Goal: Information Seeking & Learning: Find specific page/section

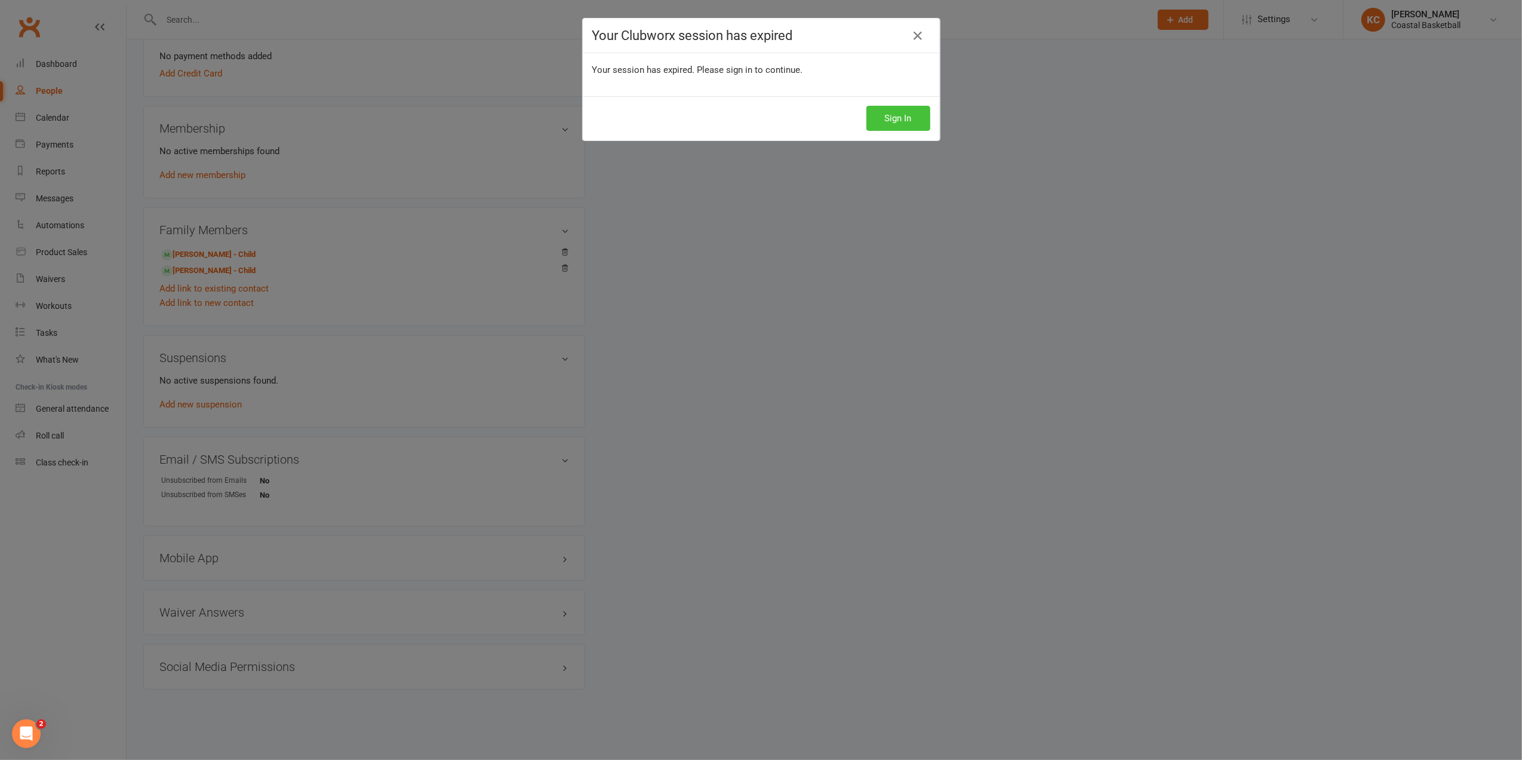
click at [896, 115] on button "Sign In" at bounding box center [899, 118] width 64 height 25
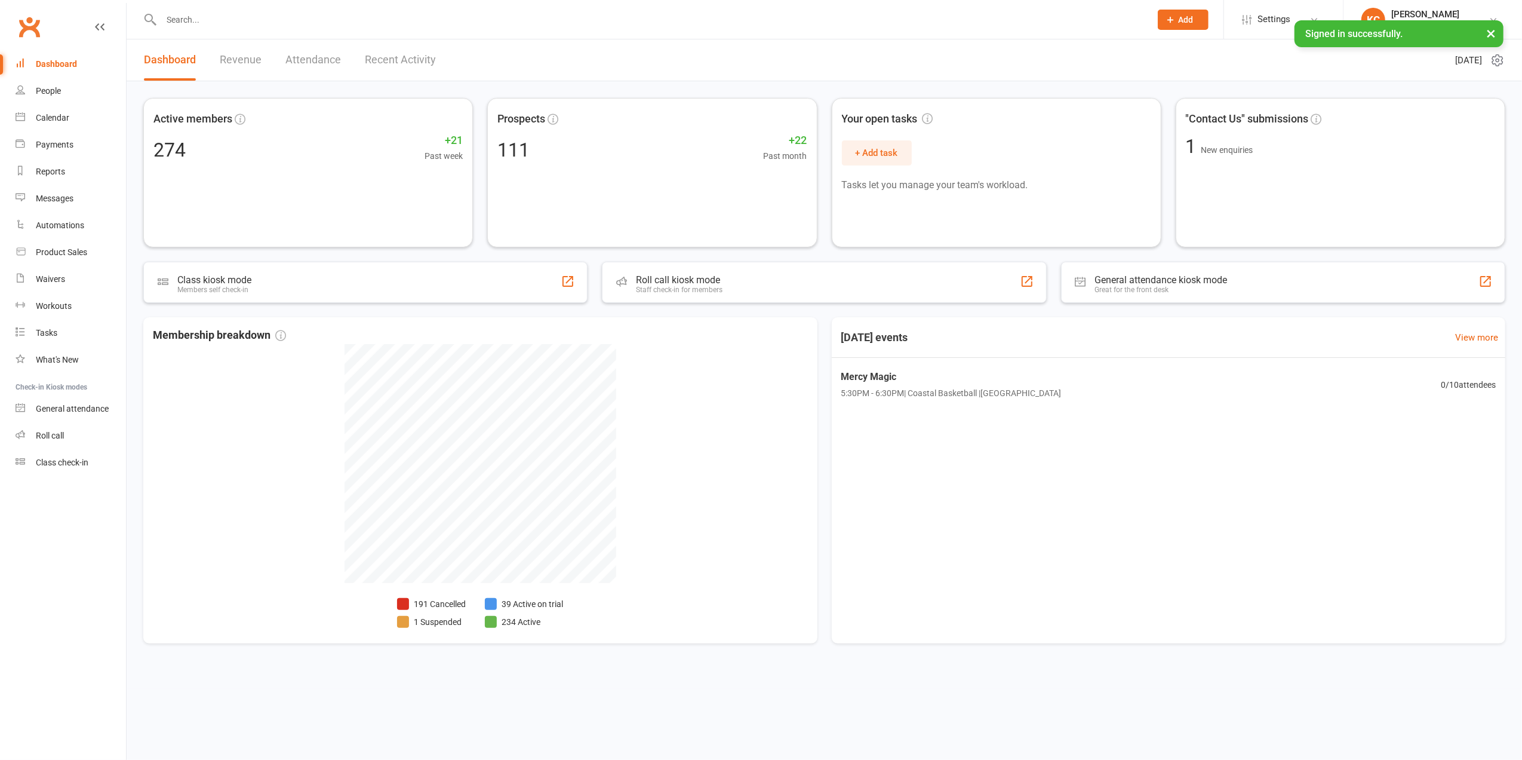
click at [176, 17] on input "text" at bounding box center [650, 19] width 985 height 17
paste input "[EMAIL_ADDRESS][DOMAIN_NAME]"
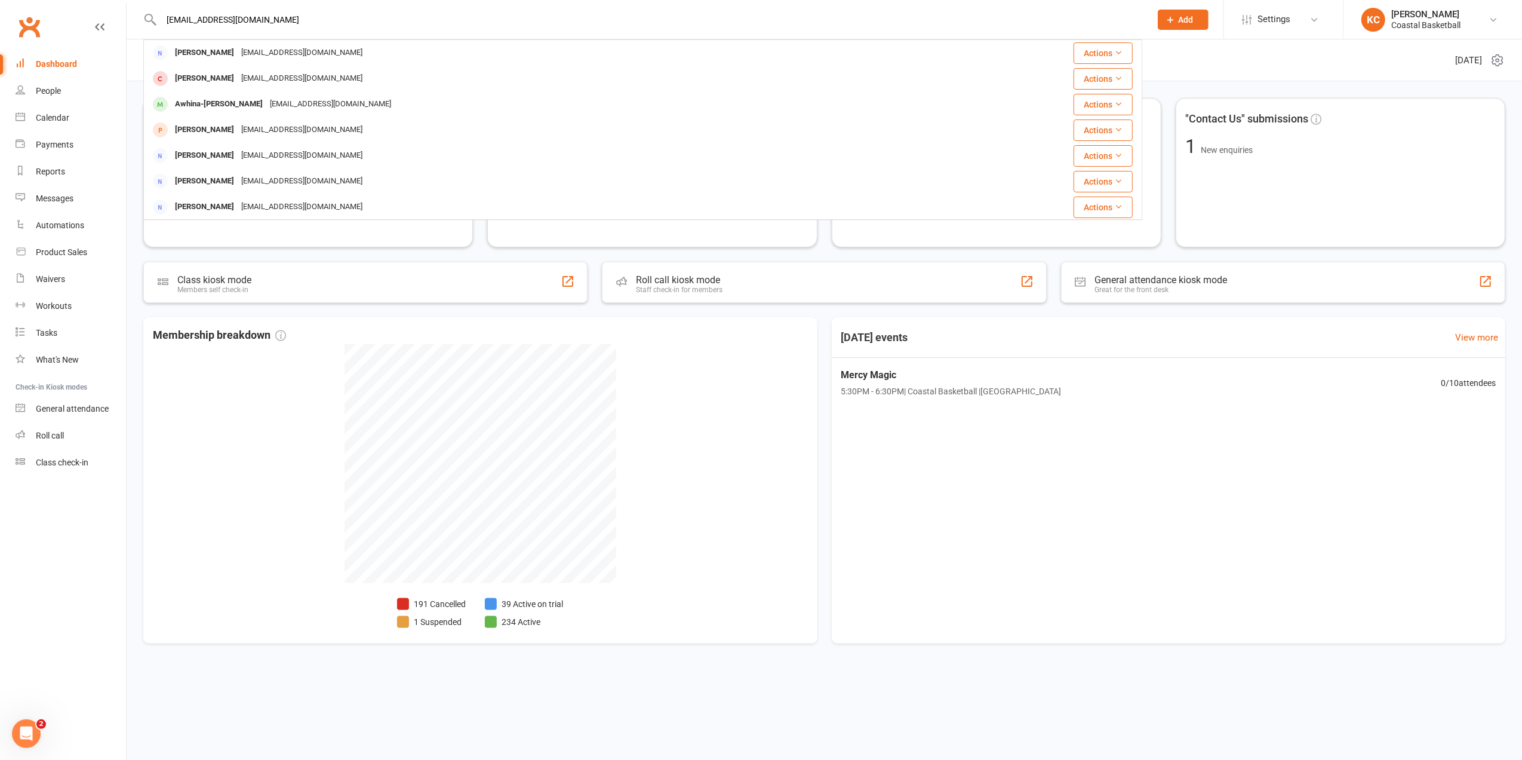
type input "[EMAIL_ADDRESS][DOMAIN_NAME]"
click at [306, 56] on div "[EMAIL_ADDRESS][DOMAIN_NAME]" at bounding box center [302, 52] width 128 height 17
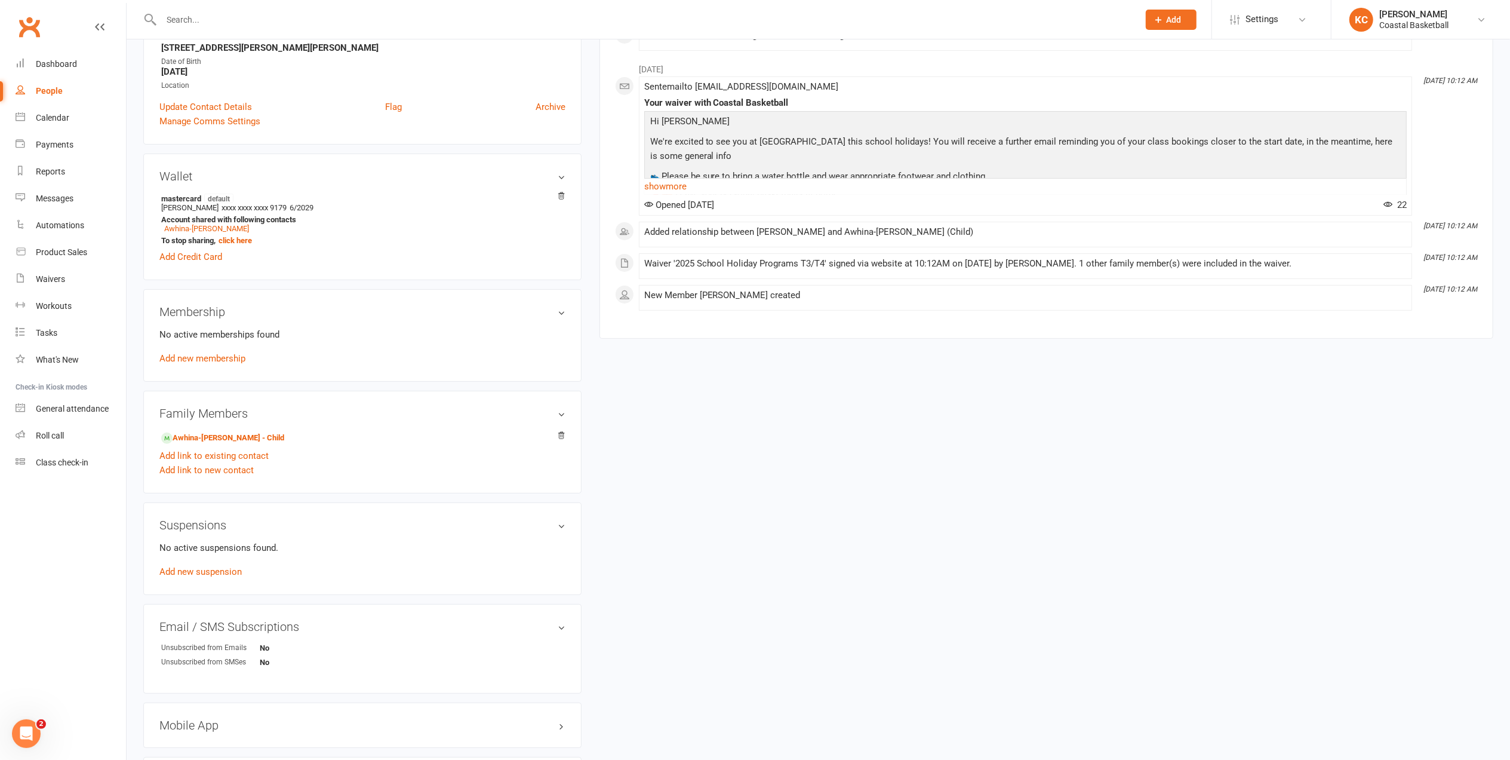
scroll to position [239, 0]
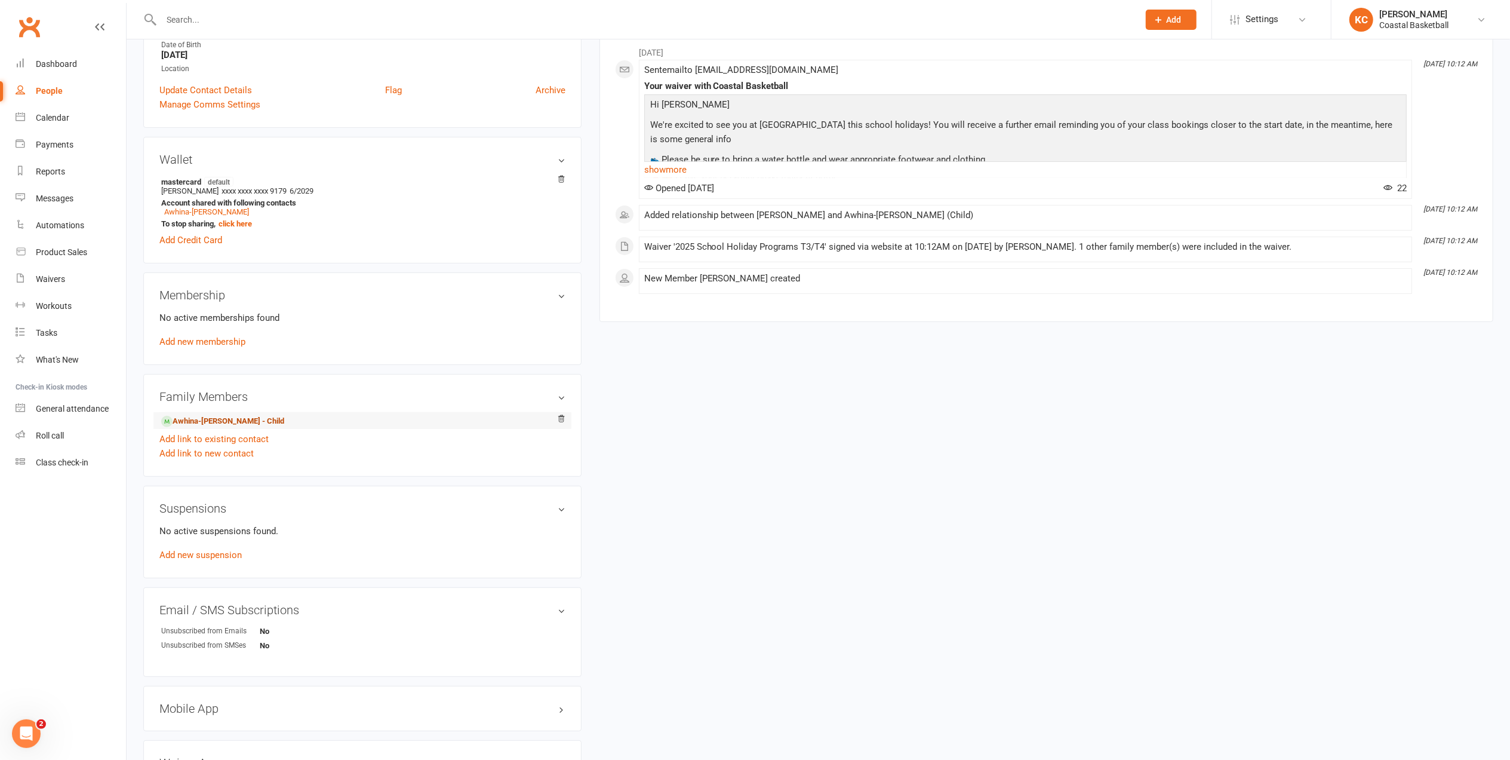
click at [264, 421] on link "Awhina-[PERSON_NAME] - Child" at bounding box center [222, 421] width 123 height 13
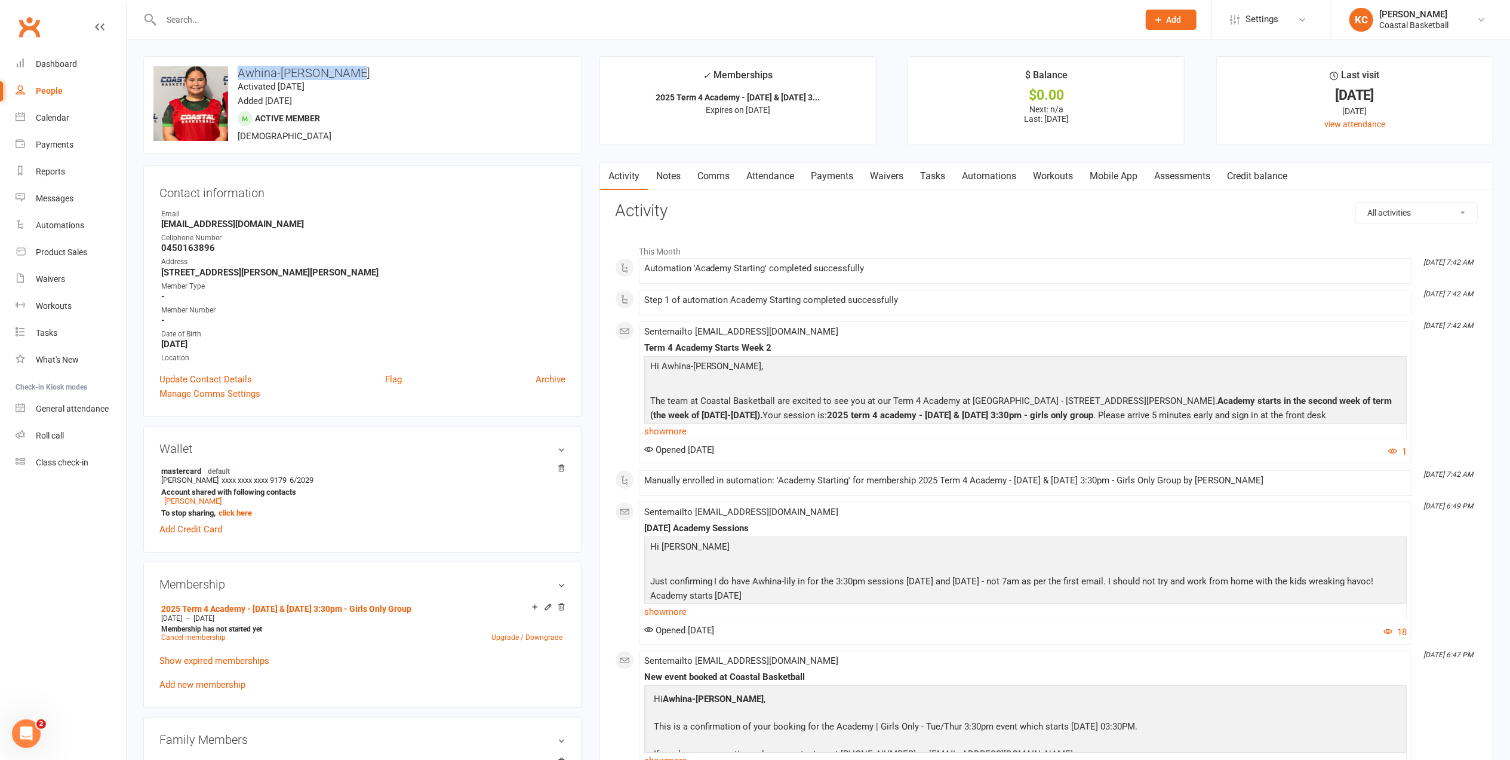
drag, startPoint x: 360, startPoint y: 70, endPoint x: 235, endPoint y: 77, distance: 124.4
click at [235, 77] on h3 "Awhina-[PERSON_NAME]" at bounding box center [362, 72] width 418 height 13
copy h3 "Awhina-[PERSON_NAME]"
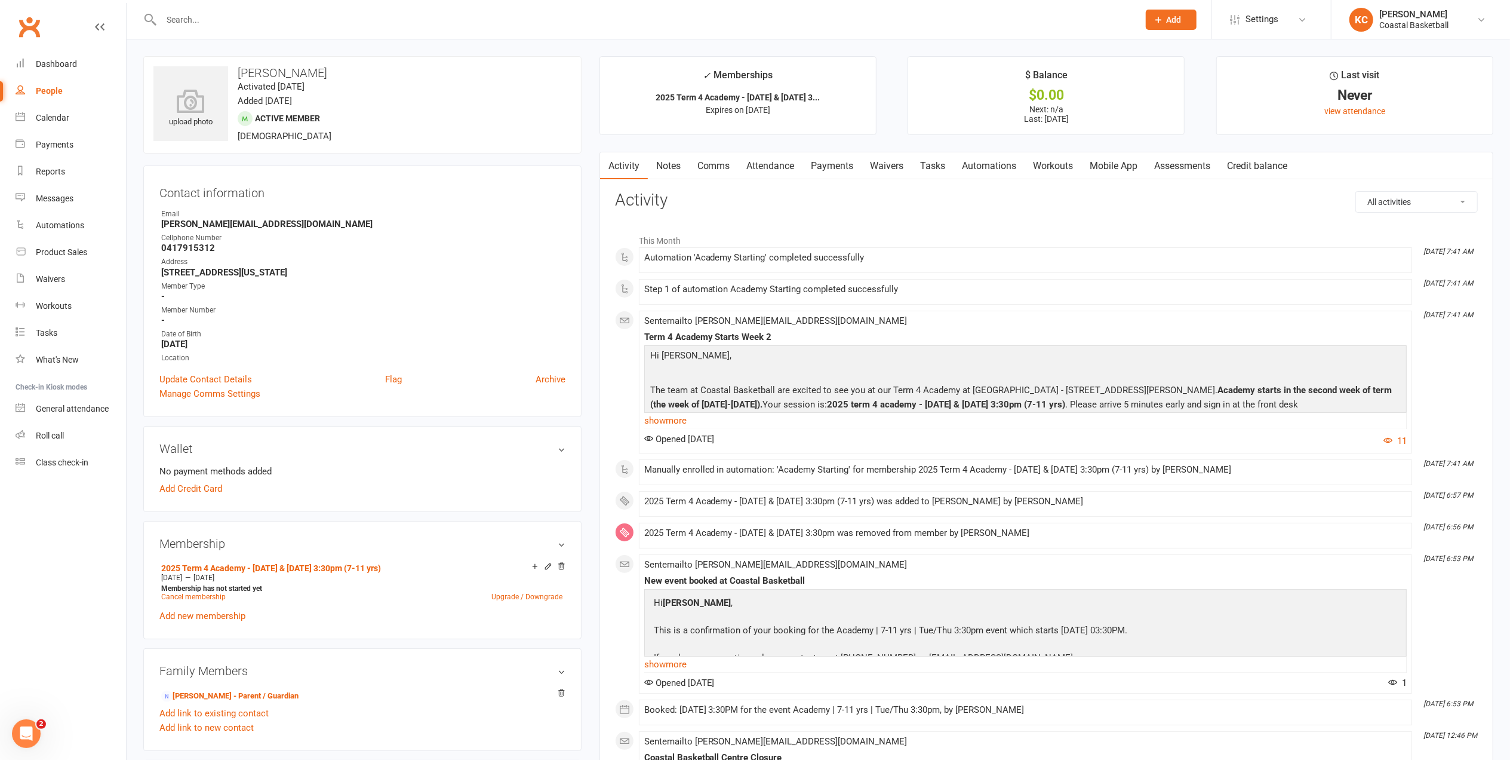
click at [218, 18] on input "text" at bounding box center [644, 19] width 973 height 17
paste input "ohya0325@yahoo.com.tw"
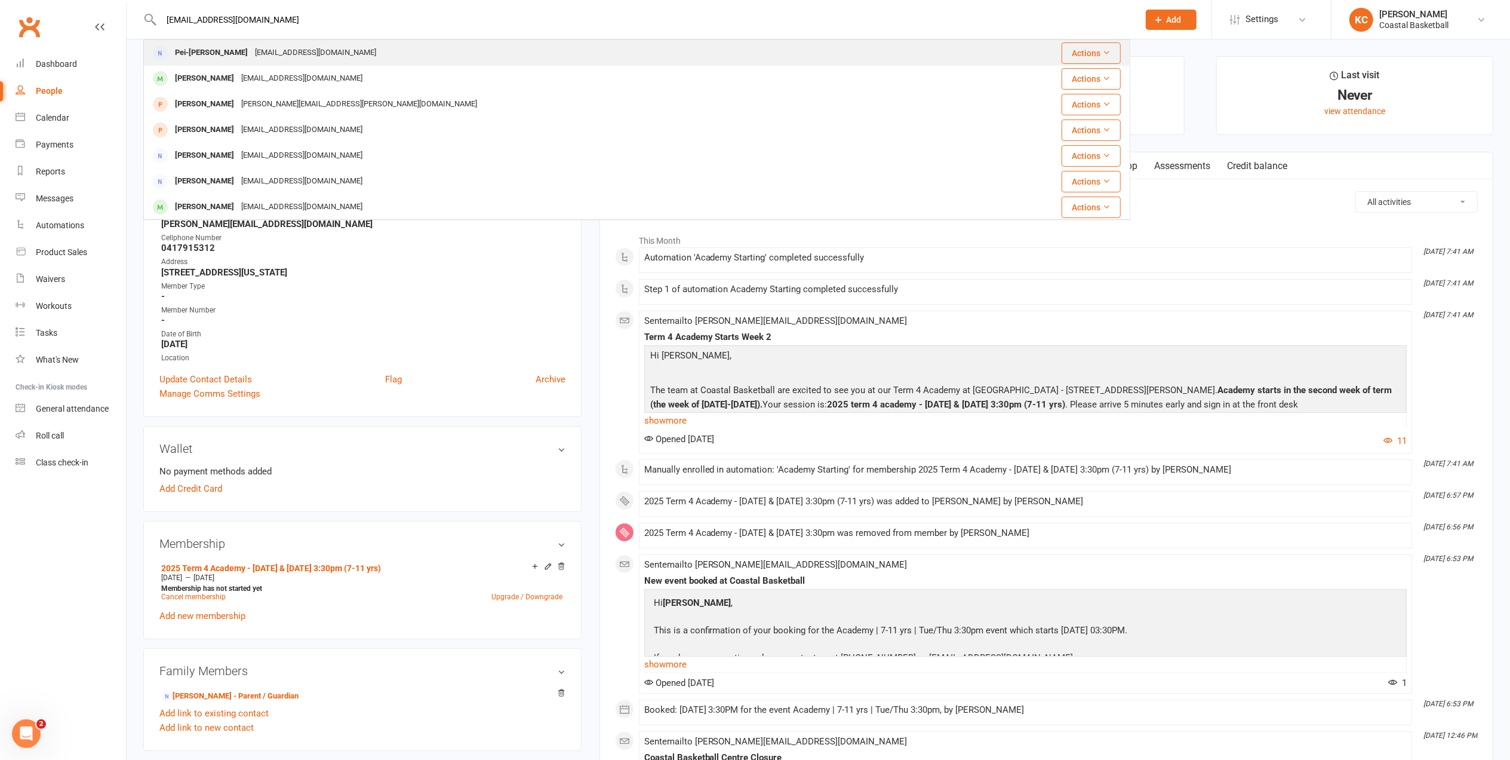
type input "ohya0325@yahoo.com.tw"
click at [352, 50] on div "Pei-tzu Chiang ohya0325@yahoo.com.tw" at bounding box center [555, 53] width 820 height 24
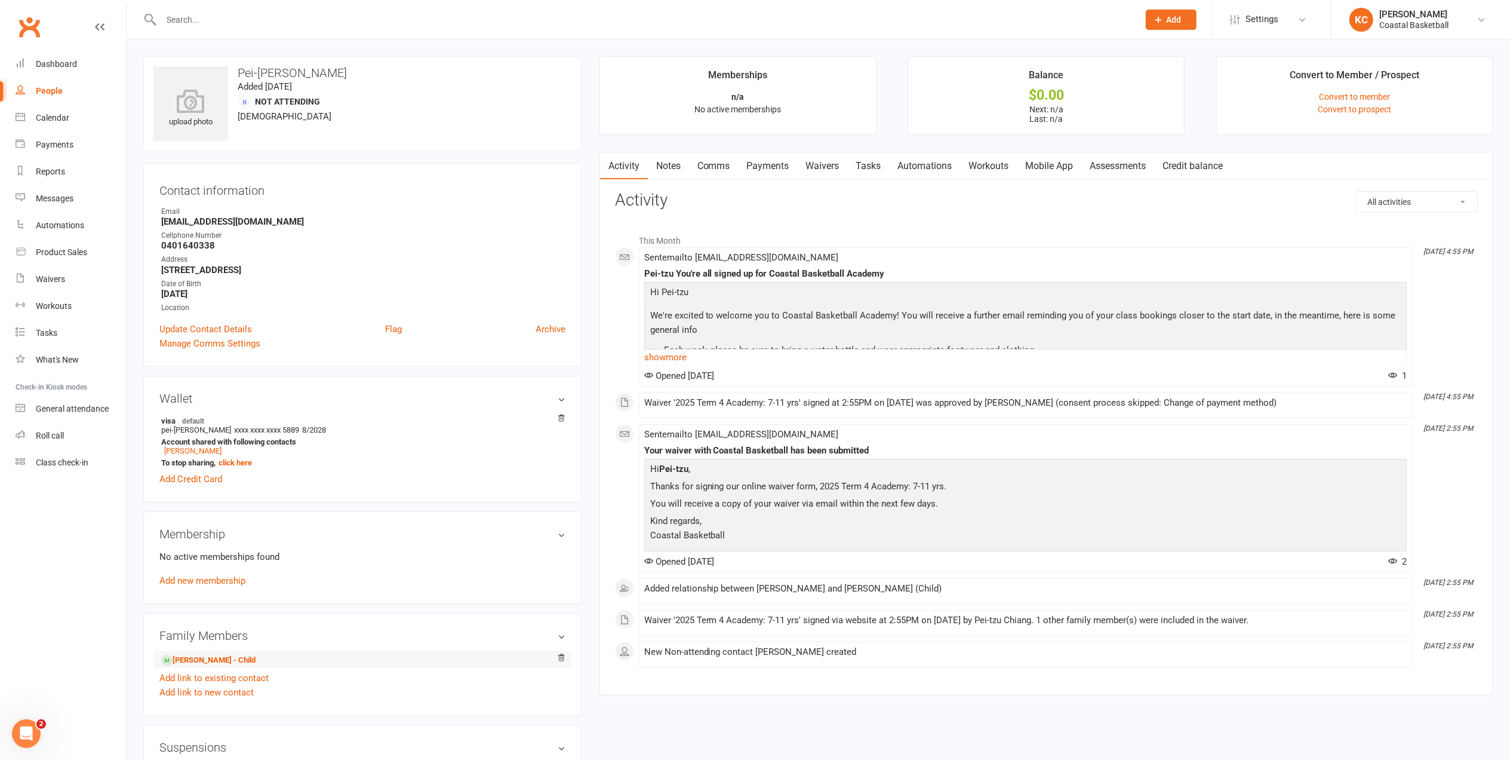
click at [276, 668] on li "Liam Formanczyk - Child" at bounding box center [362, 659] width 406 height 17
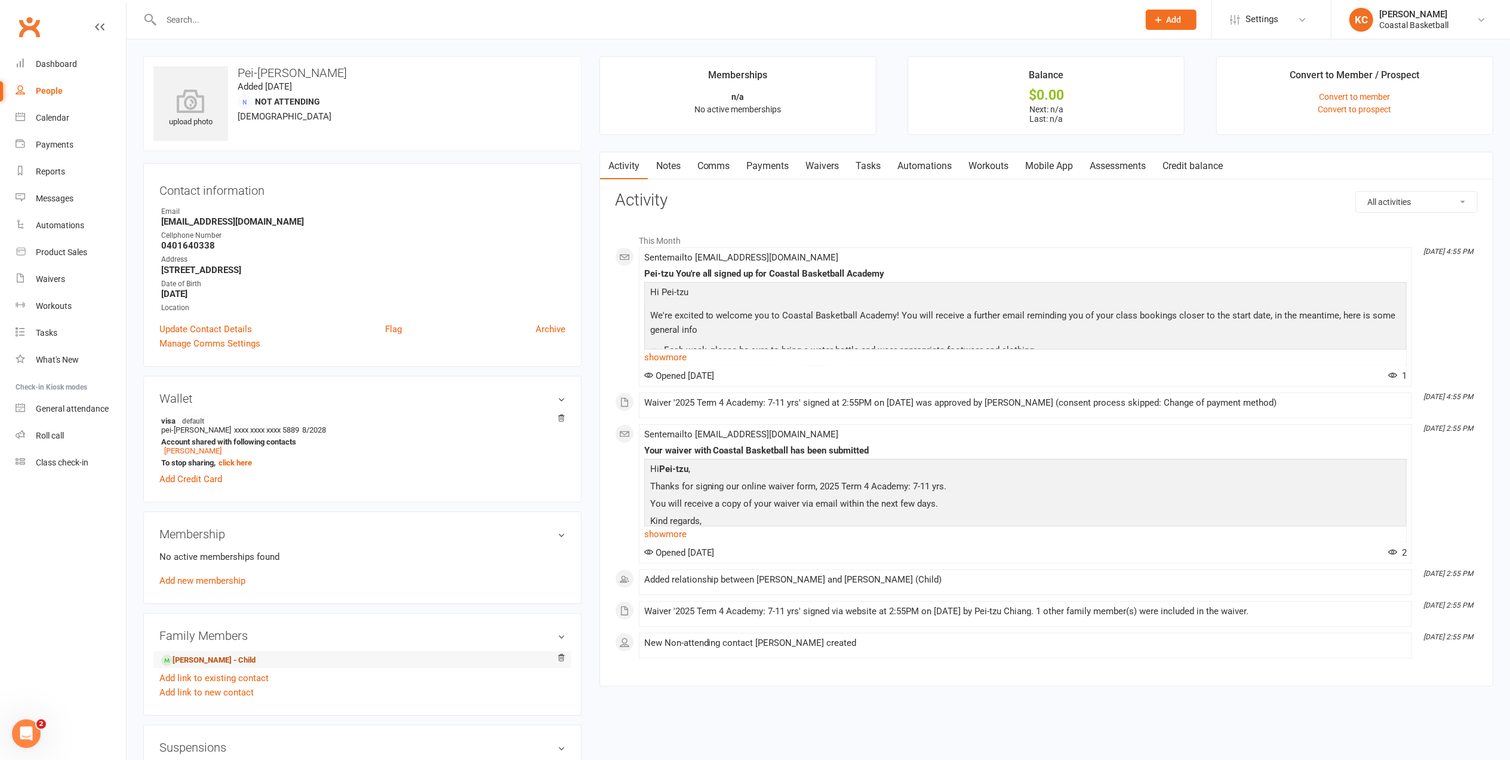
click at [228, 658] on link "Liam Formanczyk - Child" at bounding box center [208, 660] width 94 height 13
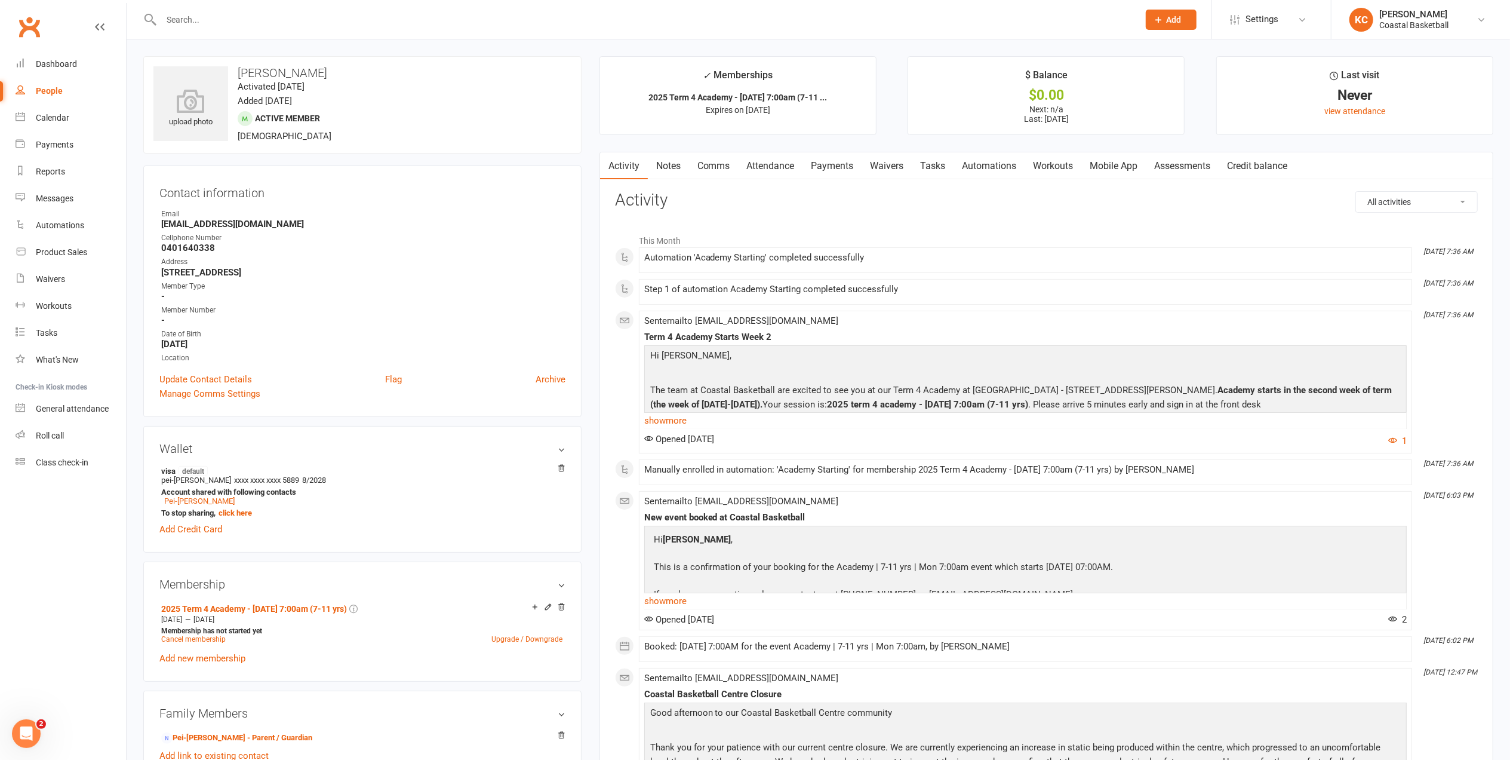
drag, startPoint x: 342, startPoint y: 73, endPoint x: 233, endPoint y: 75, distance: 108.7
click at [233, 75] on h3 "Liam Formanczyk" at bounding box center [362, 72] width 418 height 13
copy h3 "Liam Formanczyk"
drag, startPoint x: 216, startPoint y: 14, endPoint x: 228, endPoint y: 22, distance: 14.7
click at [217, 14] on input "text" at bounding box center [644, 19] width 973 height 17
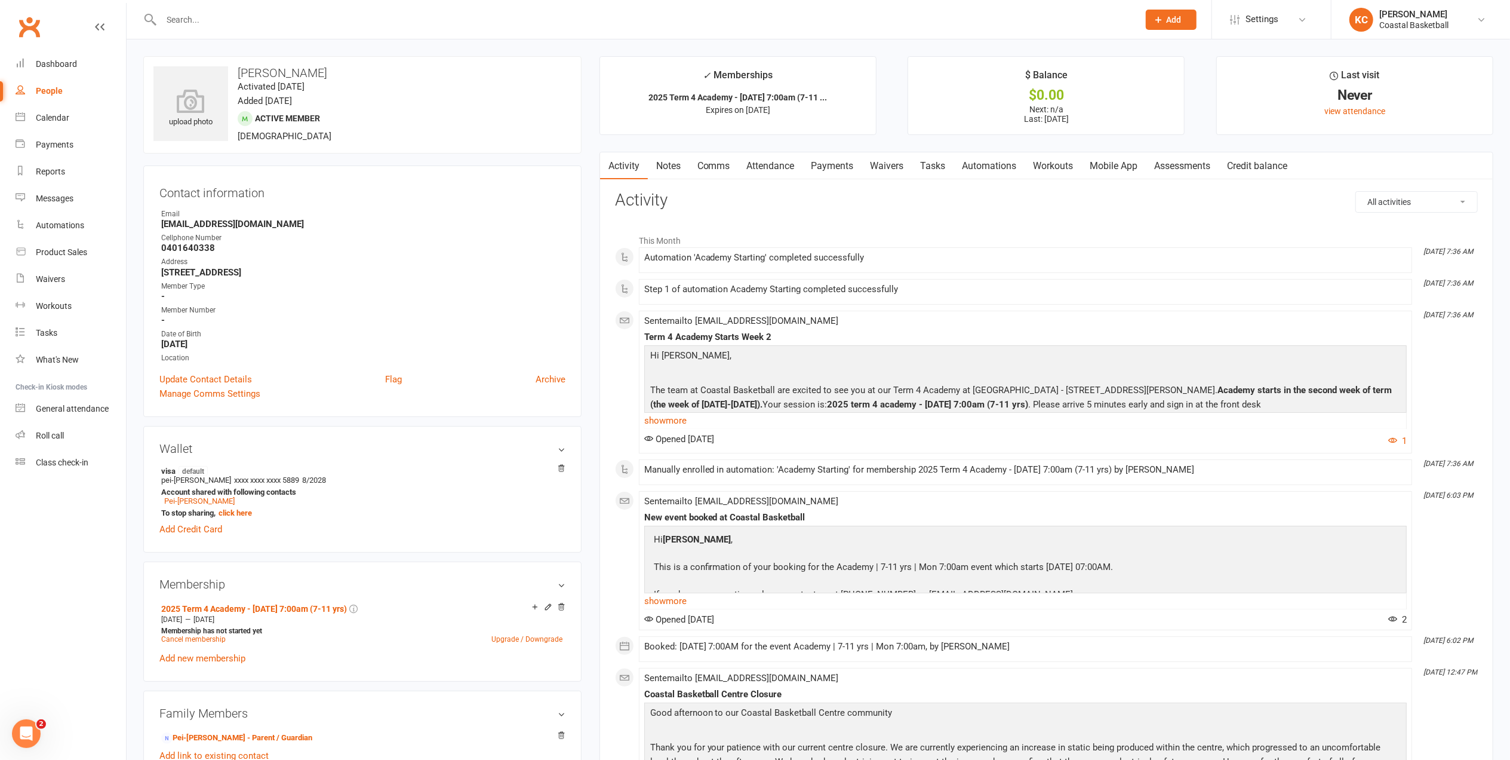
paste input "emily88lehtinen@gmail.com"
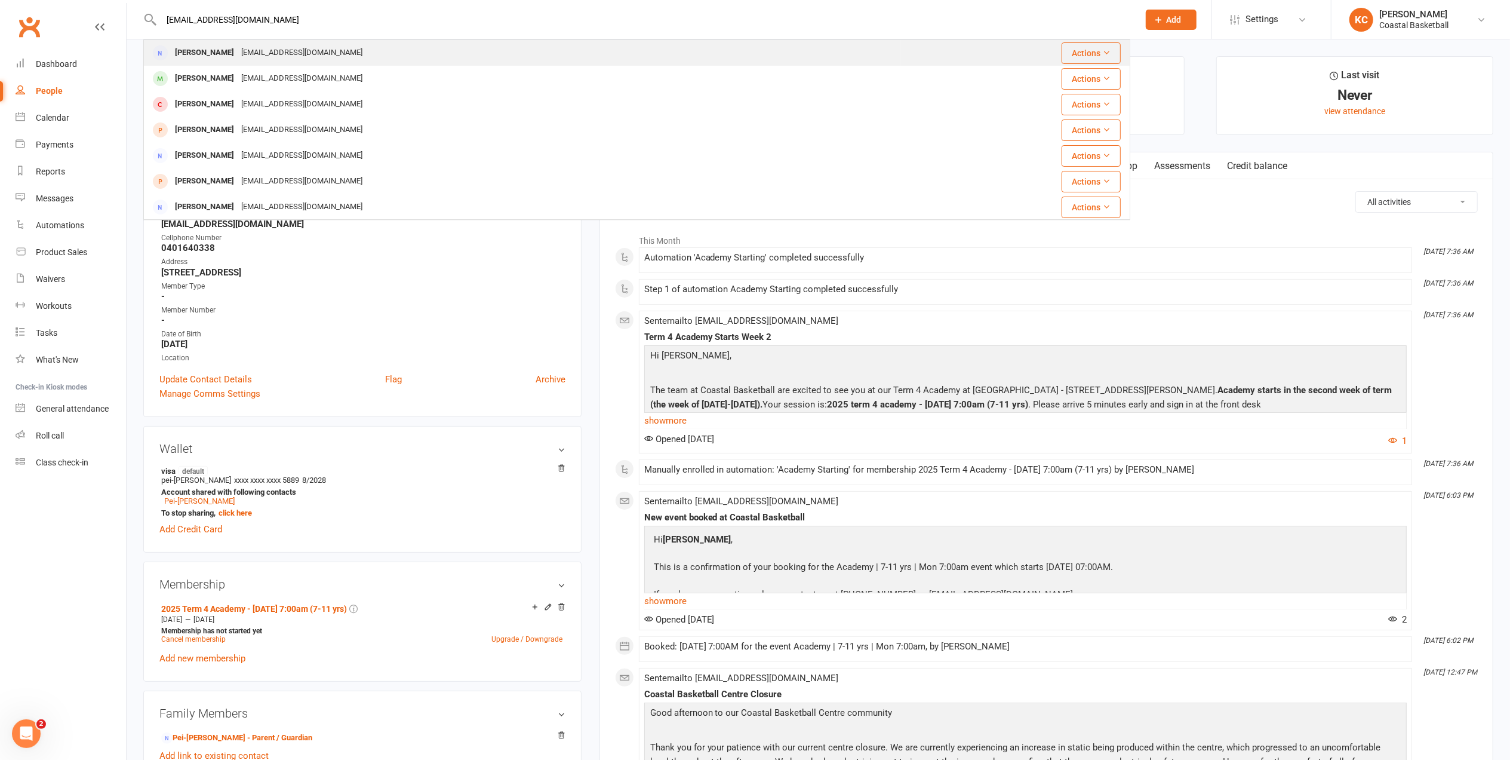
type input "emily88lehtinen@gmail.com"
click at [355, 49] on div "Emily Mclennan emily88lehtinen@gmail.com" at bounding box center [523, 53] width 756 height 24
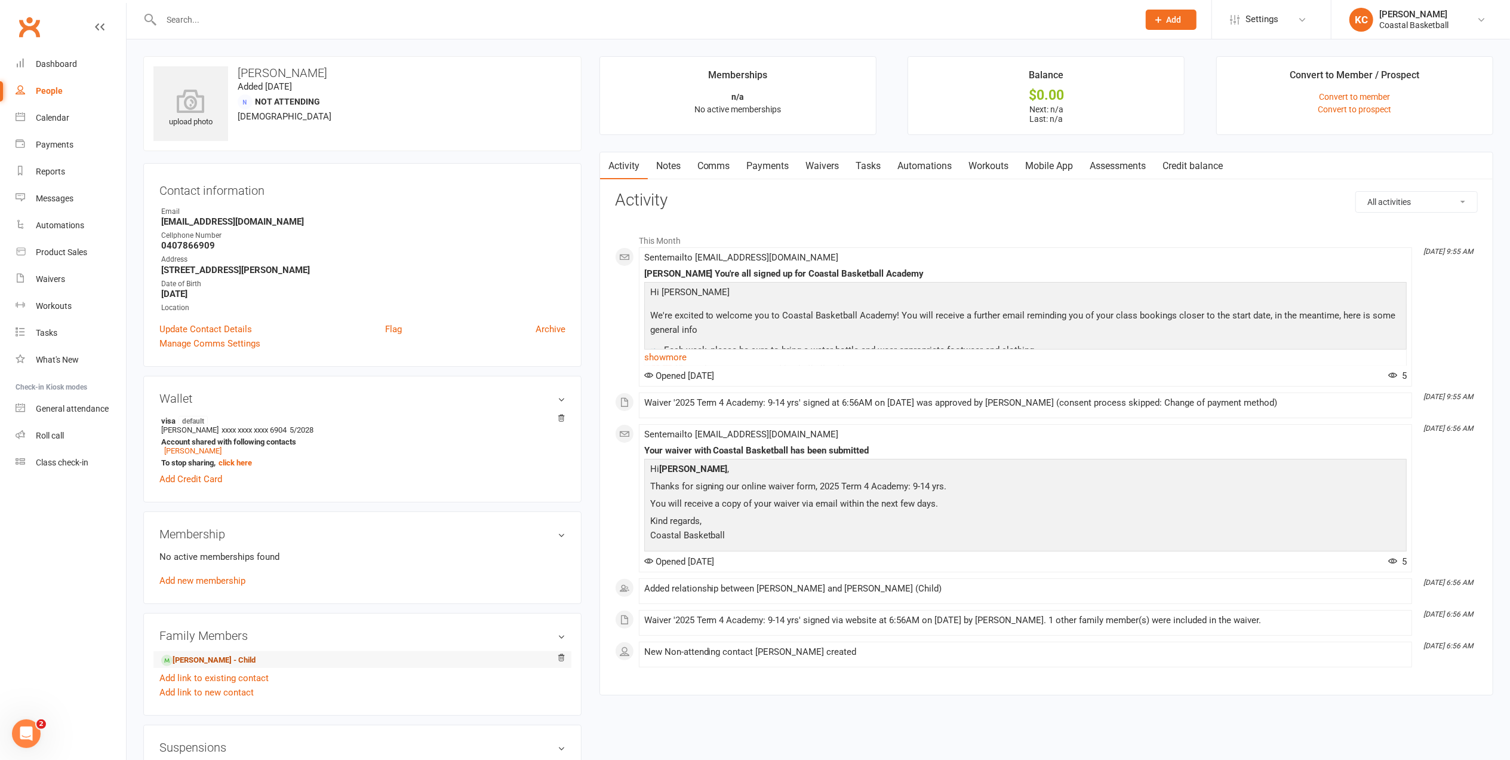
click at [217, 666] on link "Milton Archer - Child" at bounding box center [208, 660] width 94 height 13
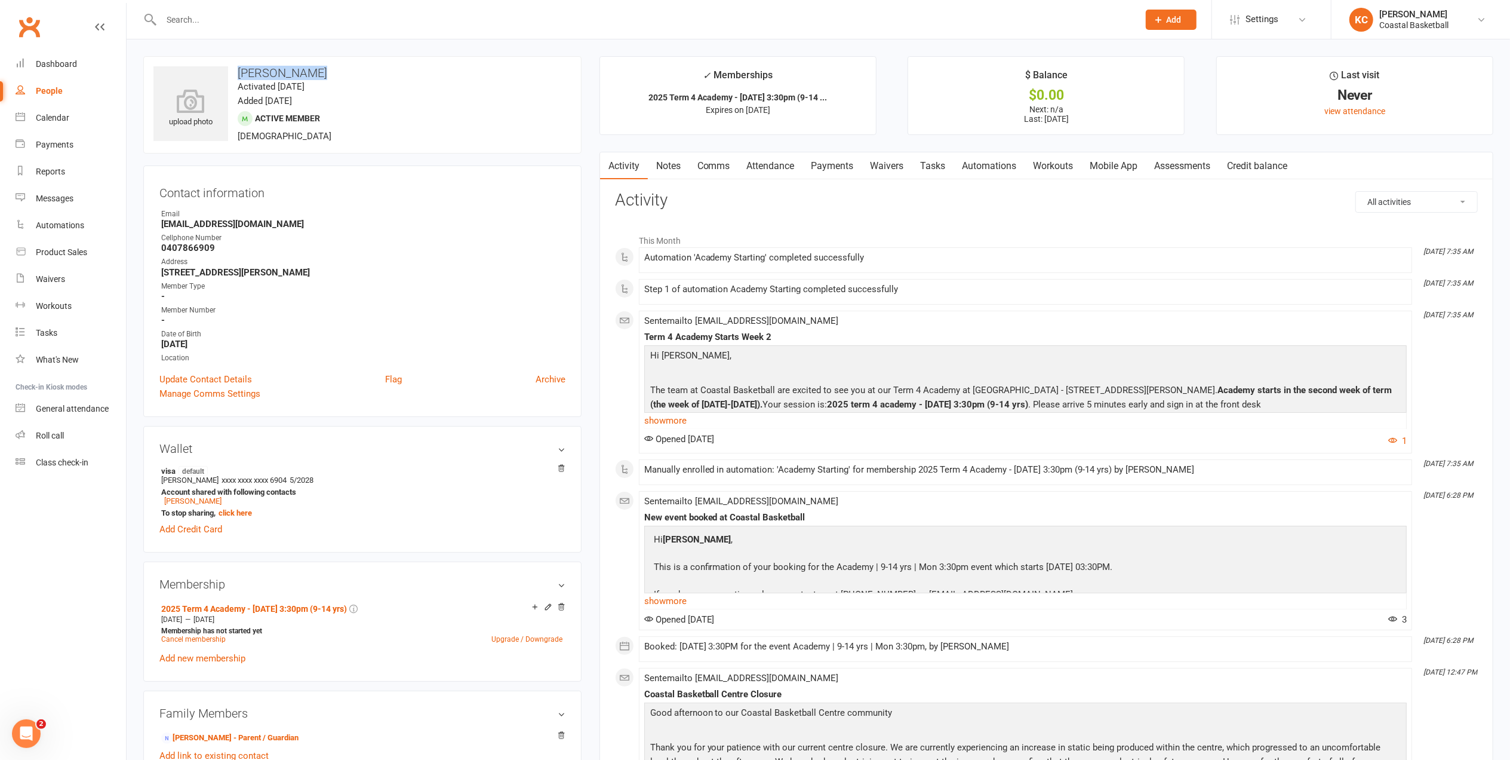
drag, startPoint x: 330, startPoint y: 72, endPoint x: 230, endPoint y: 77, distance: 99.9
click at [230, 77] on h3 "Milton Archer" at bounding box center [362, 72] width 418 height 13
copy h3 "Milton Archer"
drag, startPoint x: 314, startPoint y: 29, endPoint x: 266, endPoint y: 17, distance: 49.4
click at [313, 29] on div at bounding box center [636, 19] width 987 height 39
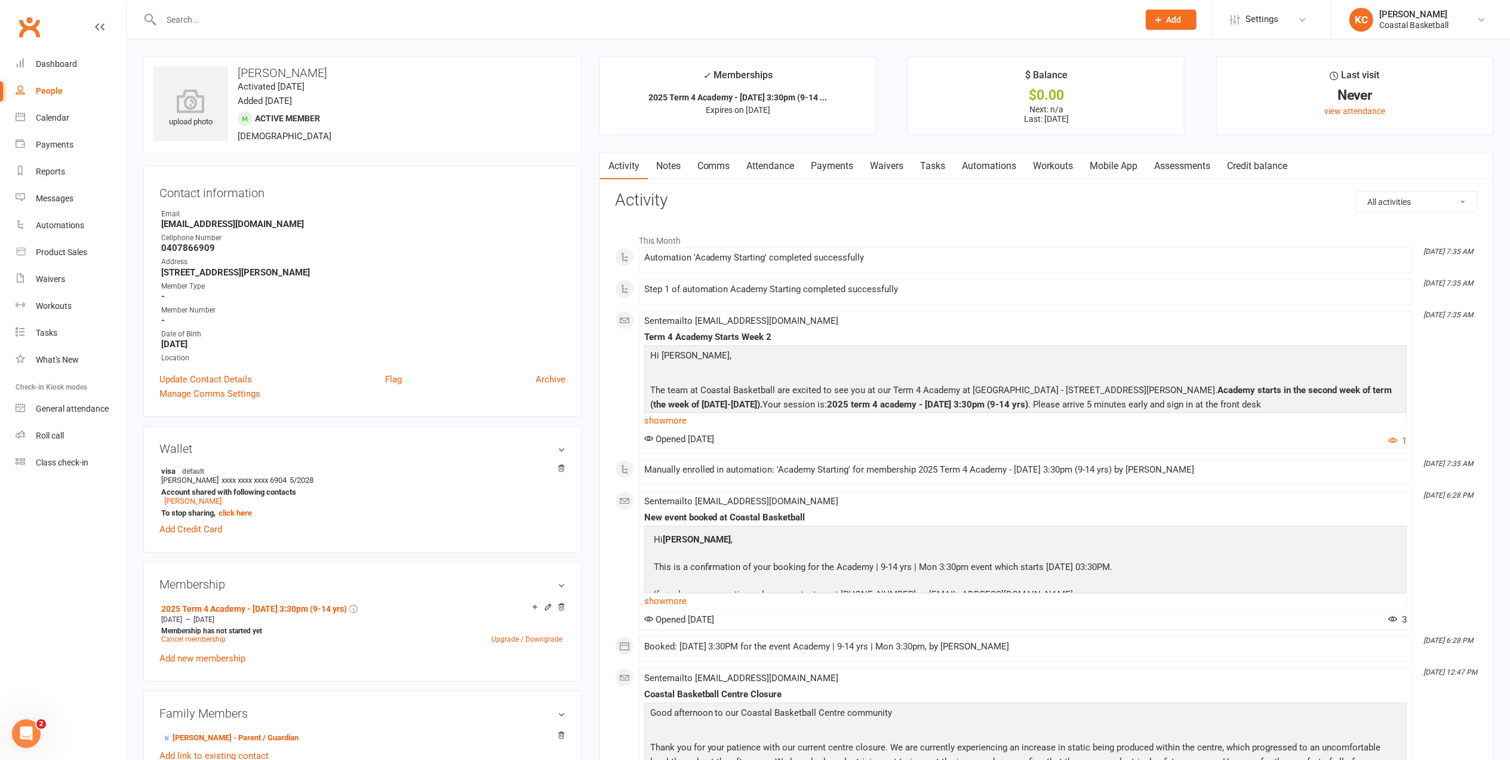
click at [247, 17] on input "text" at bounding box center [644, 19] width 973 height 17
paste input "staceyleecarroll@gmail.com"
type input "staceyleecarroll@gmail.com"
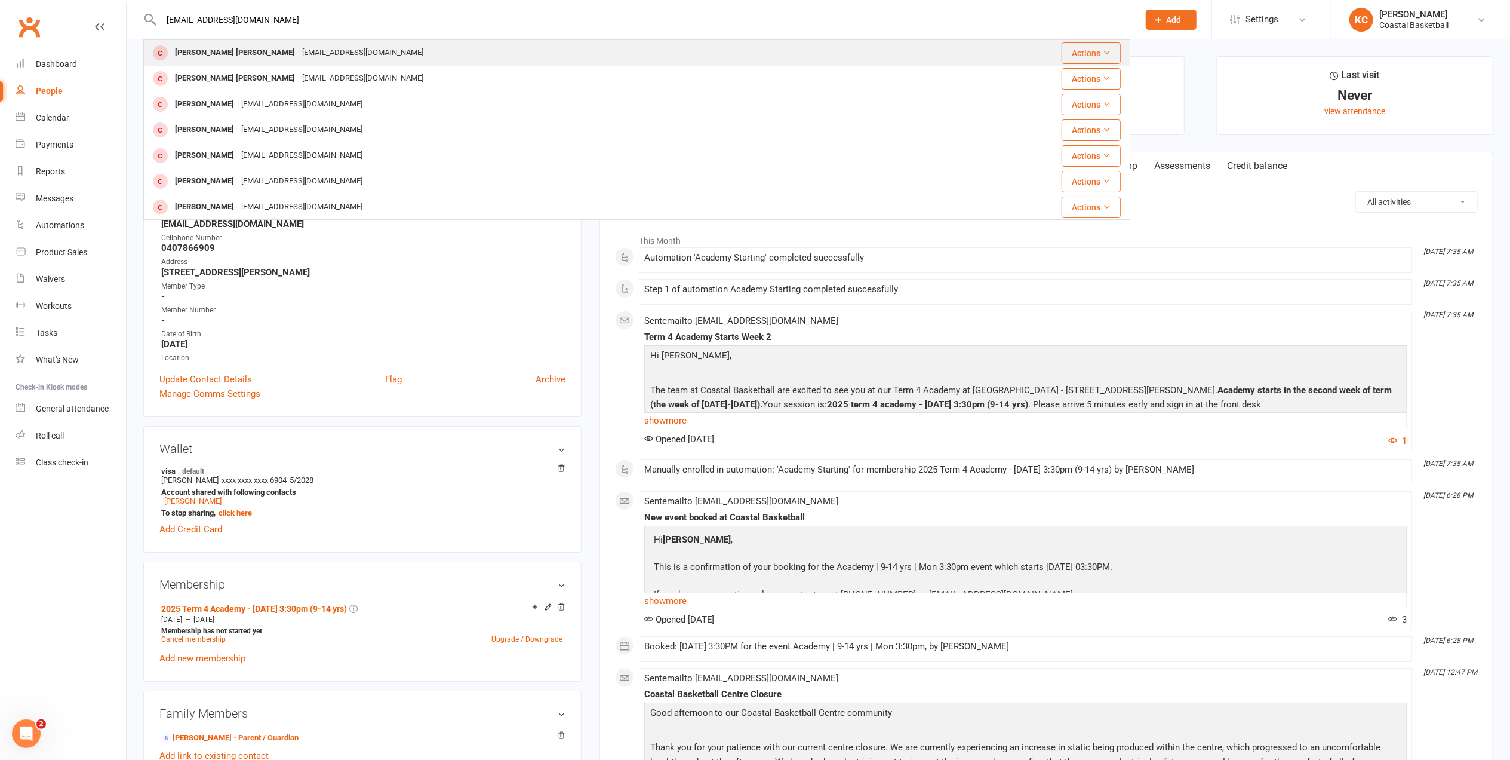
click at [299, 54] on div "staceyleecarroll@gmail.com" at bounding box center [363, 52] width 128 height 17
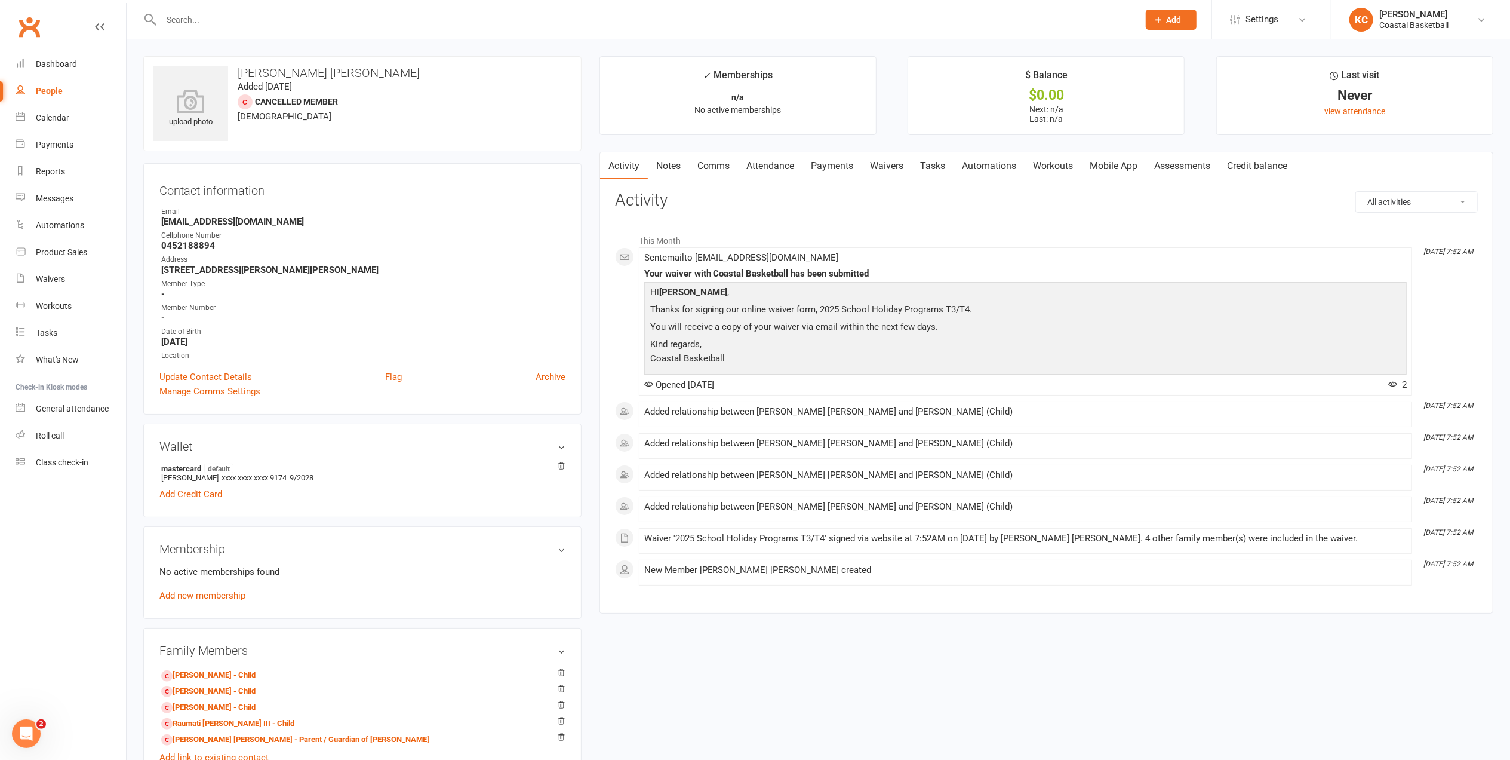
click at [891, 168] on link "Waivers" at bounding box center [887, 165] width 50 height 27
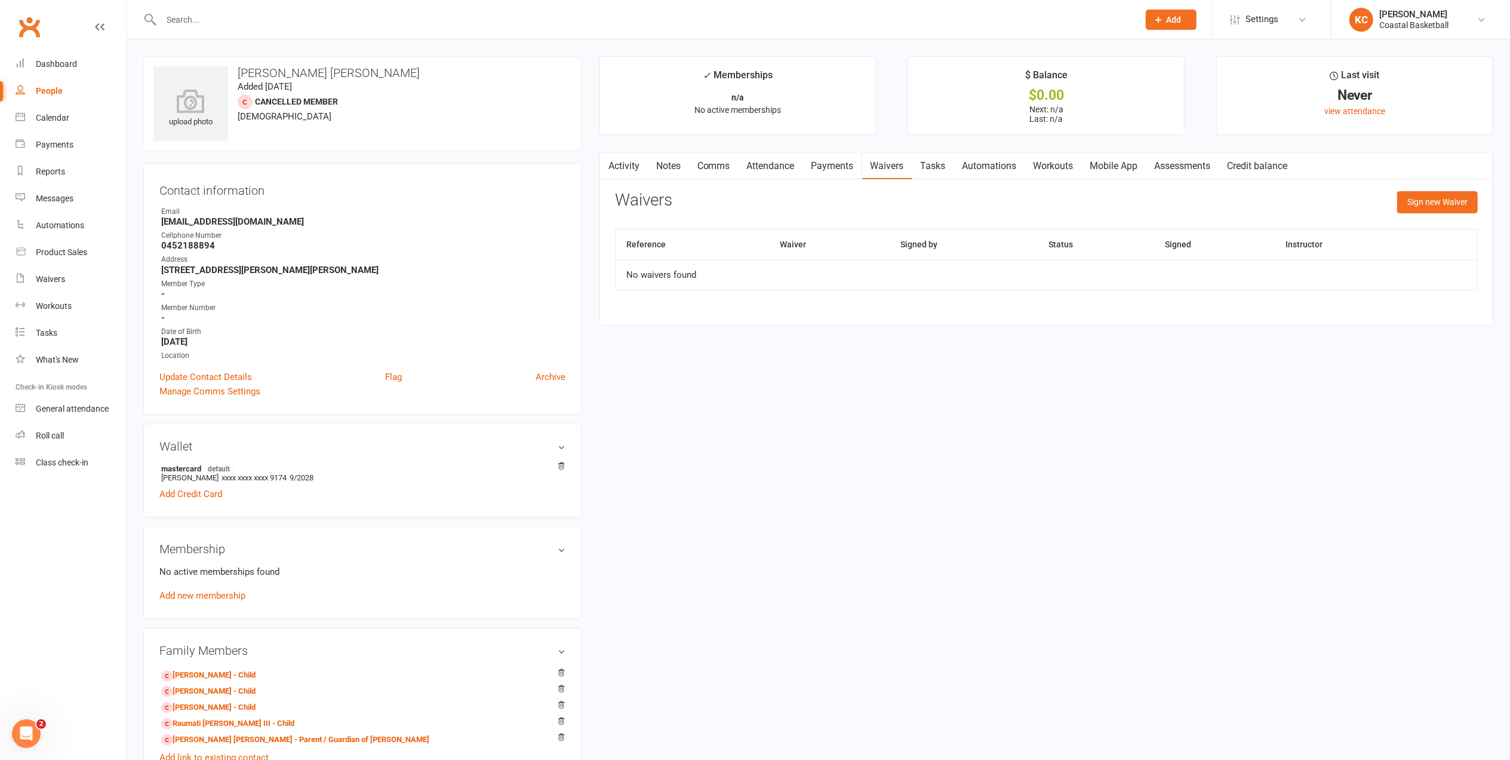
click at [633, 161] on link "Activity" at bounding box center [624, 165] width 48 height 27
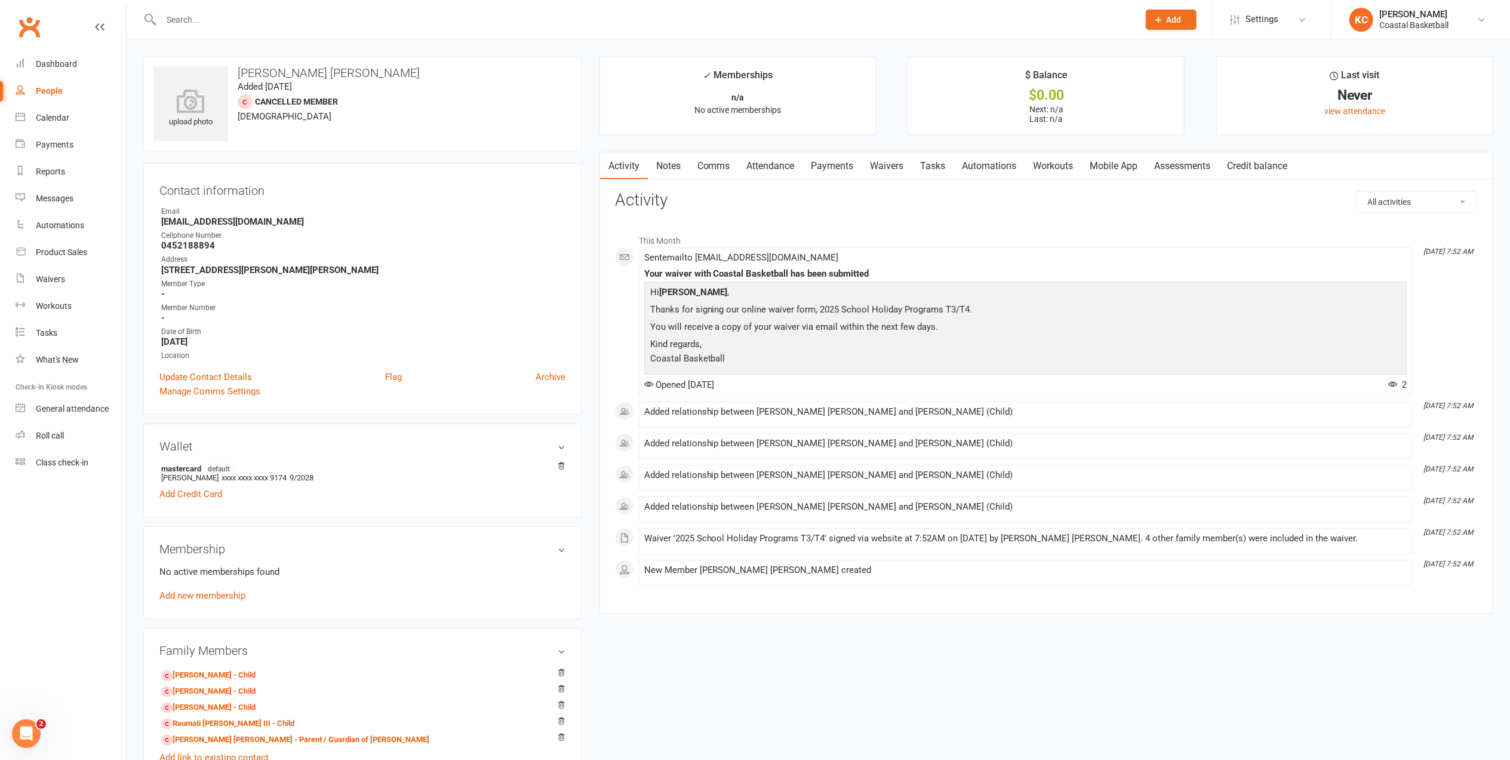
click at [241, 22] on input "text" at bounding box center [644, 19] width 973 height 17
paste input "Eirestar1@gmail.com"
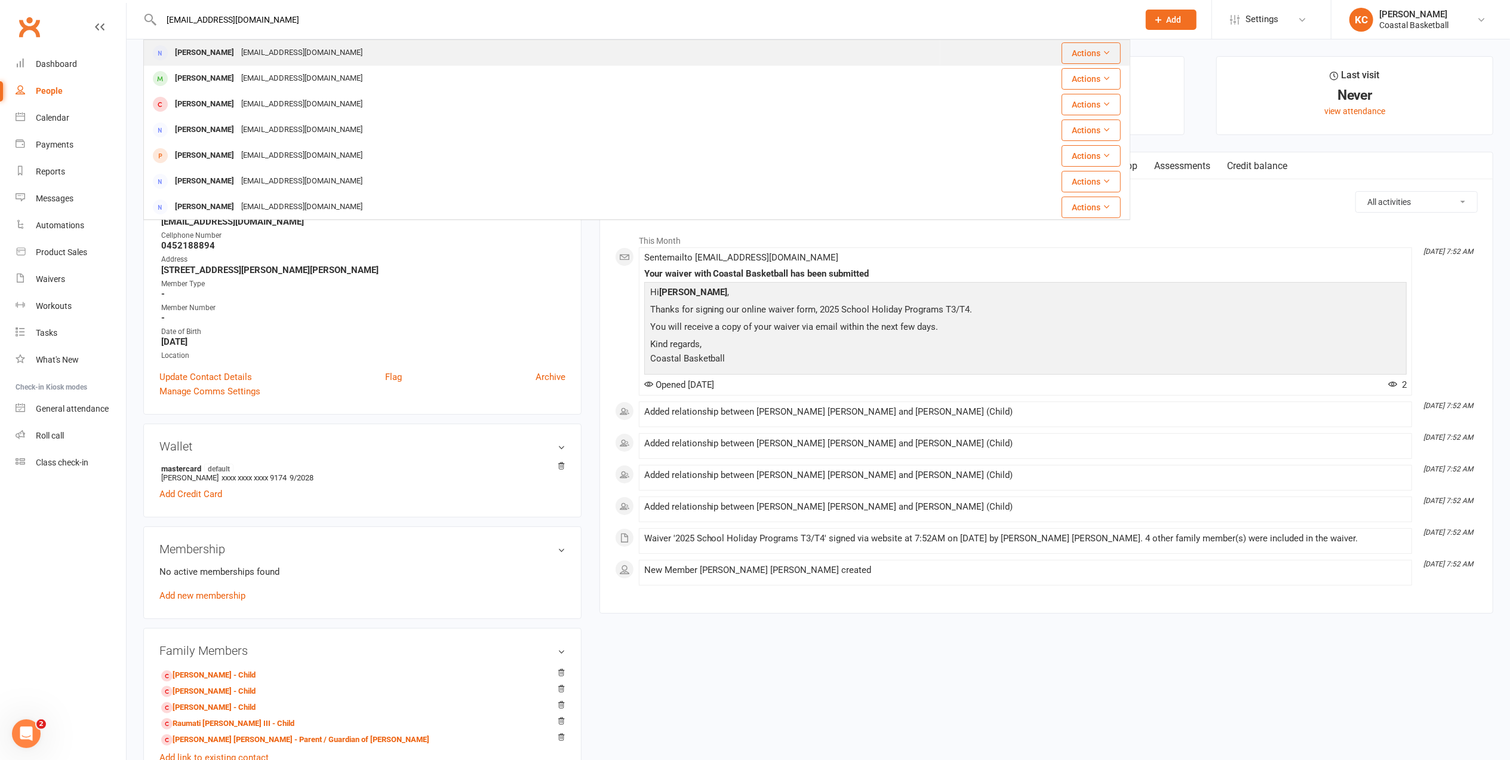
type input "Eirestar1@gmail.com"
click at [288, 50] on div "Eirestar1@gmail.com" at bounding box center [302, 52] width 128 height 17
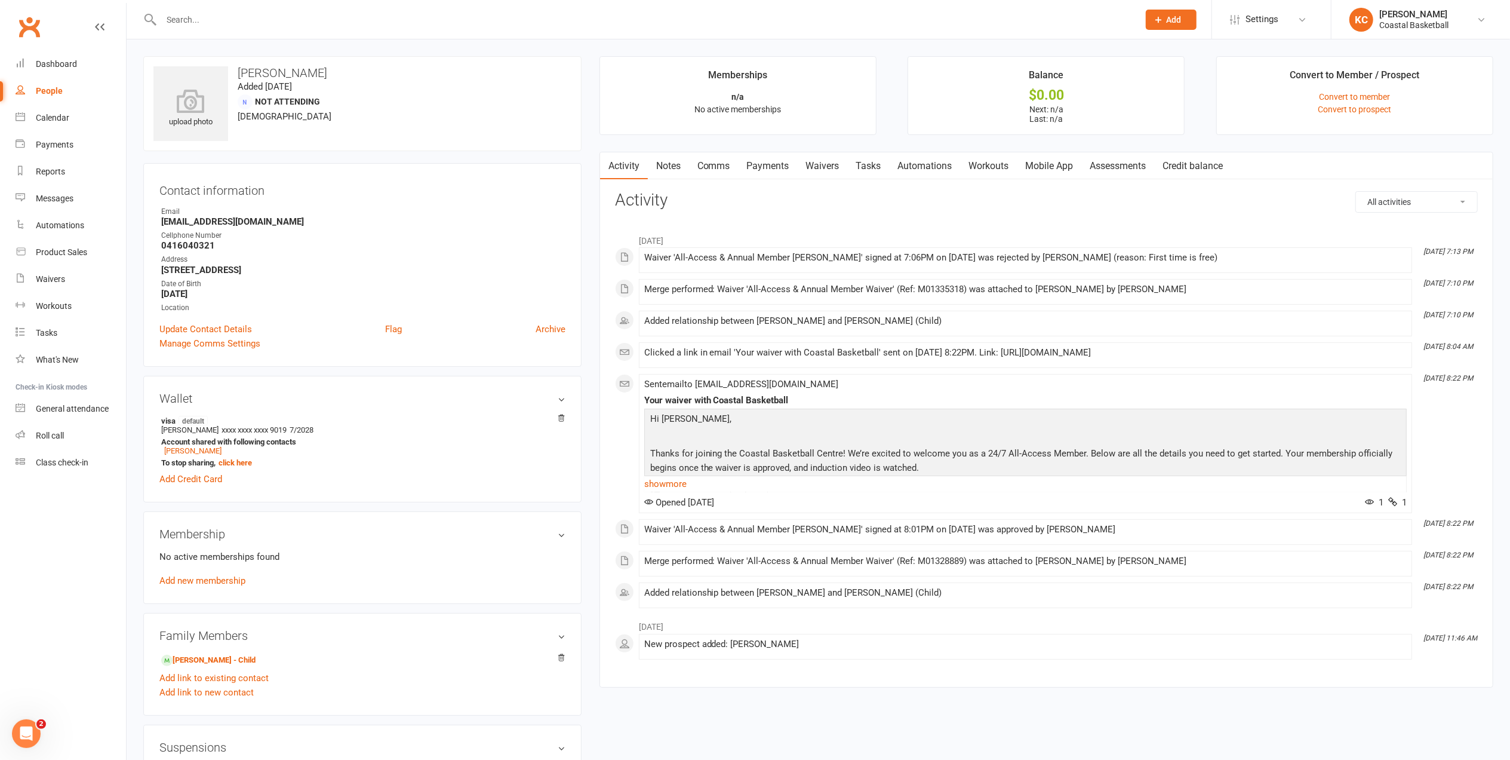
click at [763, 166] on link "Payments" at bounding box center [768, 165] width 59 height 27
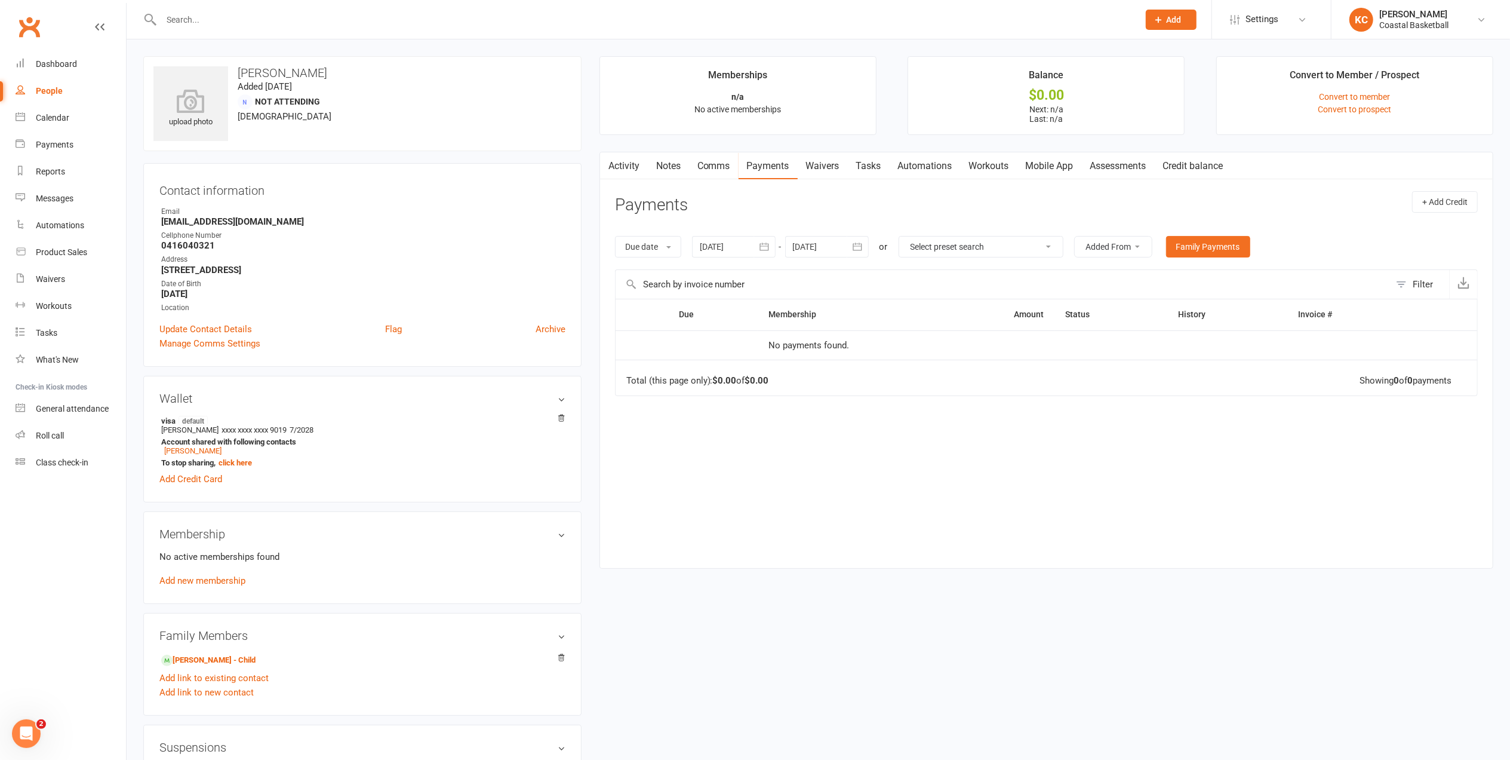
click at [629, 158] on link "Activity" at bounding box center [624, 165] width 48 height 27
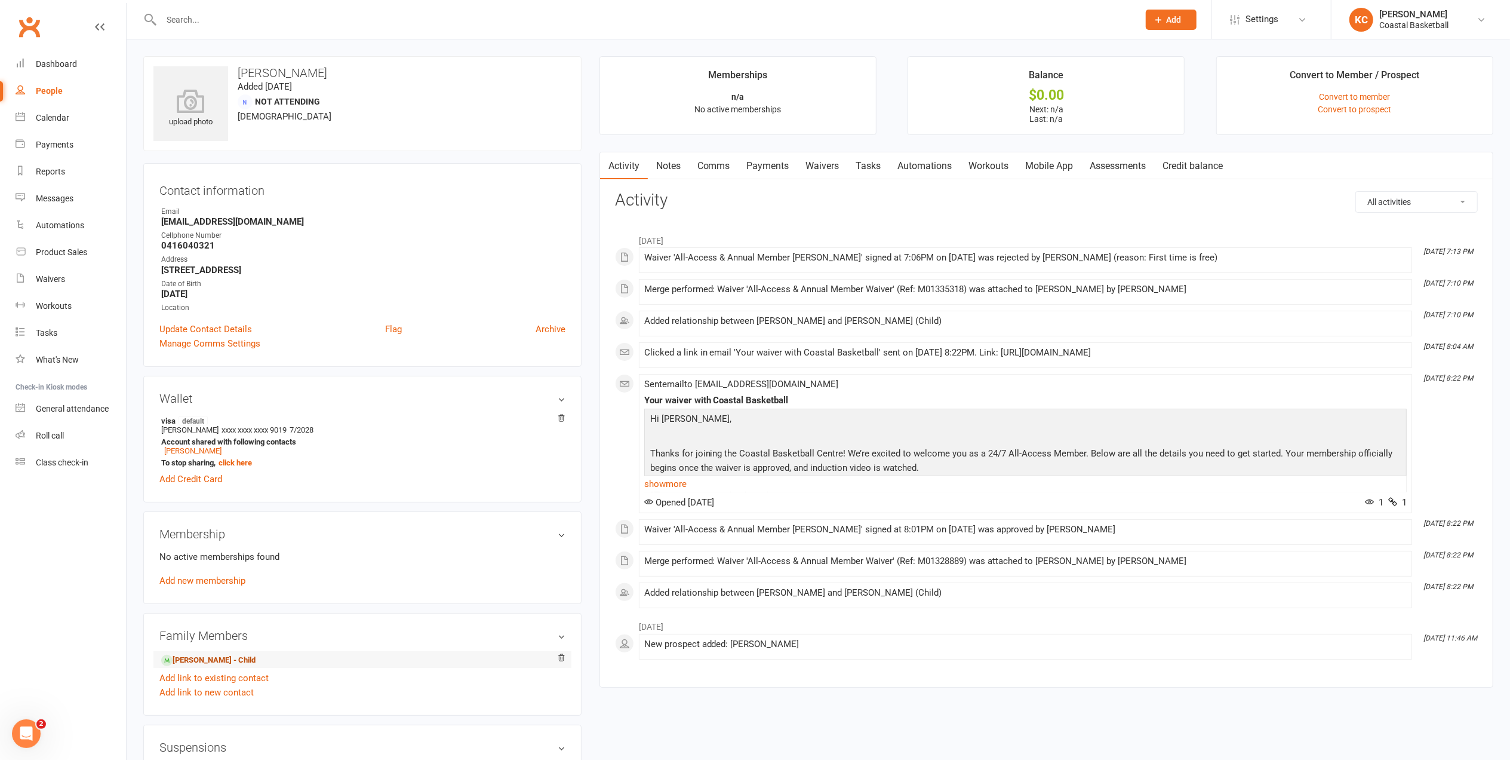
click at [225, 659] on link "Xavier Mills - Child" at bounding box center [208, 660] width 94 height 13
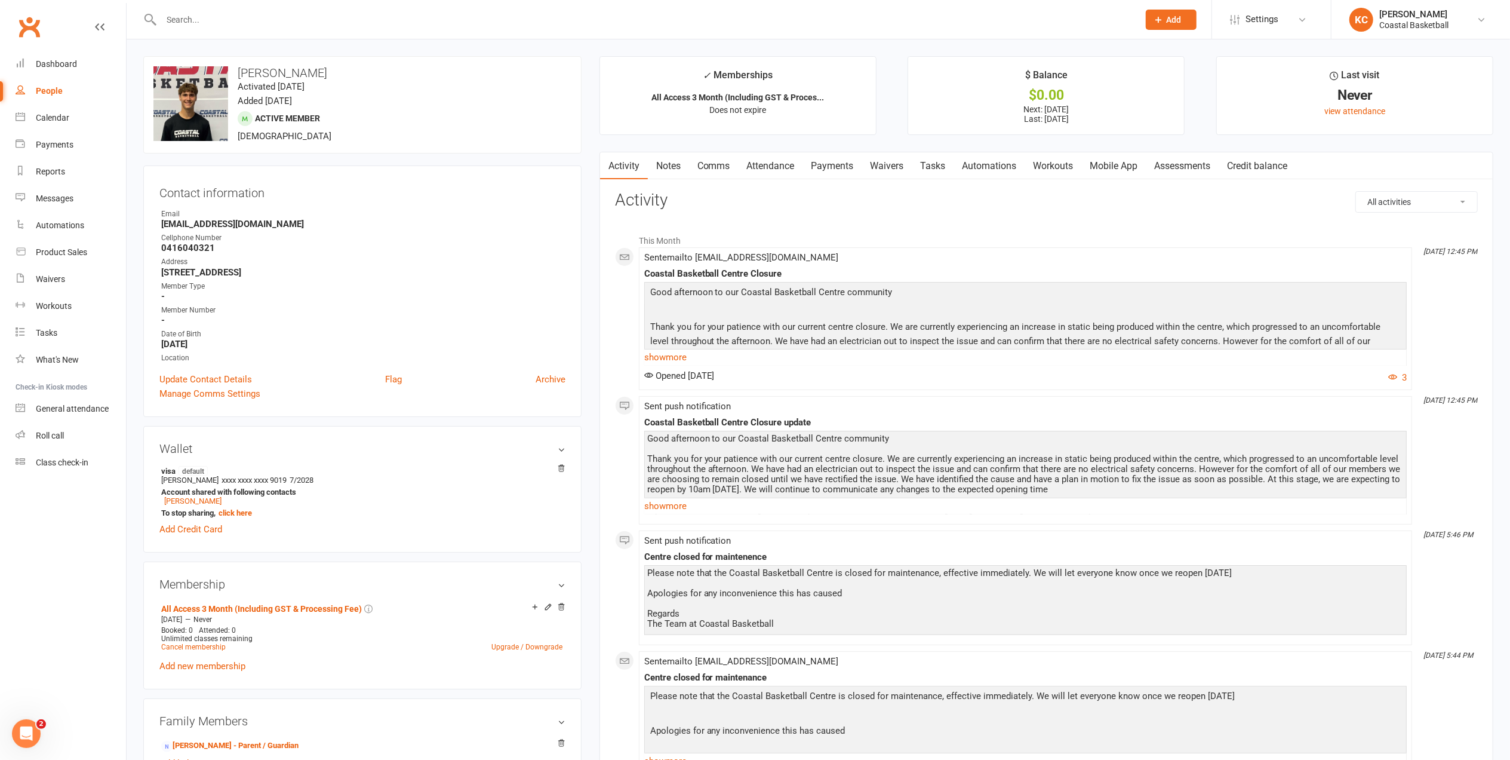
click at [844, 166] on link "Payments" at bounding box center [832, 165] width 59 height 27
